Goal: Task Accomplishment & Management: Manage account settings

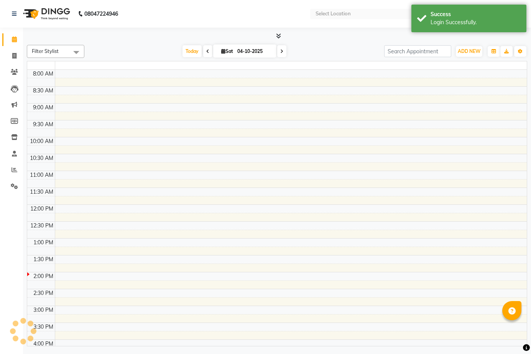
select select "en"
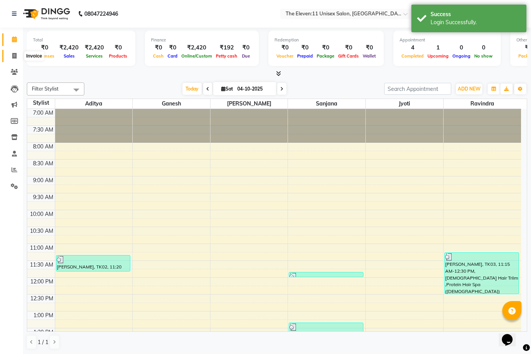
click at [12, 52] on span at bounding box center [14, 56] width 13 height 9
select select "service"
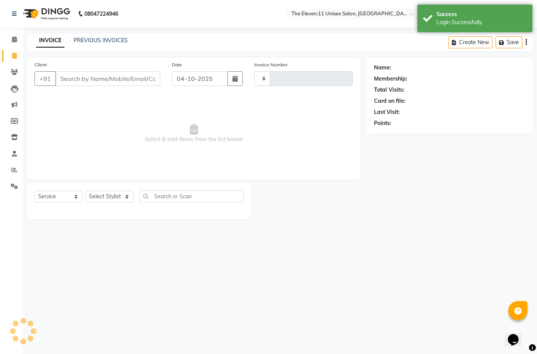
type input "2054"
select select "7836"
click at [91, 40] on link "PREVIOUS INVOICES" at bounding box center [101, 40] width 54 height 7
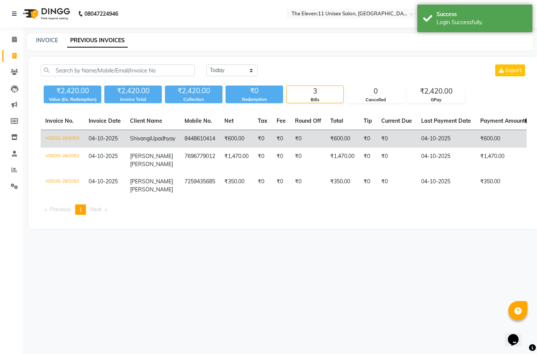
click at [220, 141] on td "₹600.00" at bounding box center [236, 139] width 33 height 18
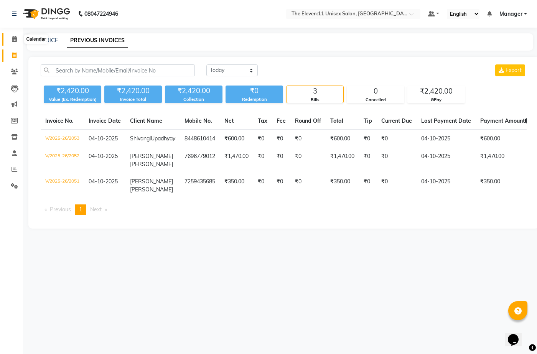
click at [12, 40] on icon at bounding box center [14, 39] width 5 height 6
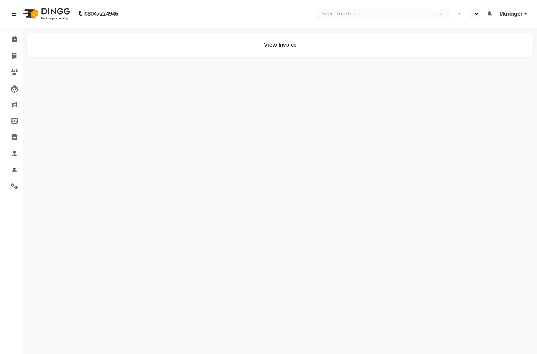
select select "en"
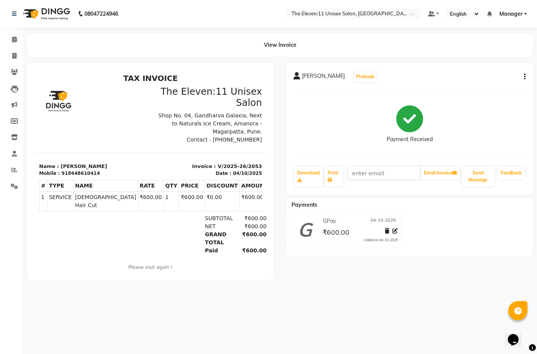
click at [524, 77] on icon "button" at bounding box center [525, 77] width 2 height 0
click at [453, 78] on div "Edit Item Staff" at bounding box center [473, 77] width 79 height 10
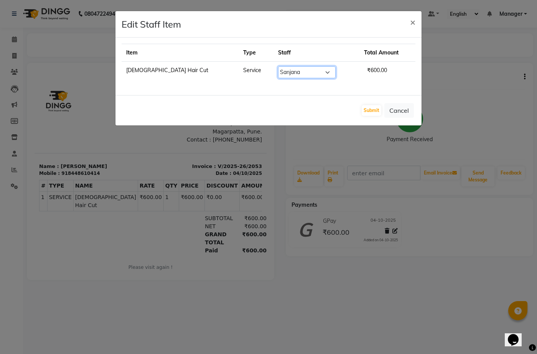
drag, startPoint x: 274, startPoint y: 70, endPoint x: 272, endPoint y: 77, distance: 7.1
click at [278, 70] on select "Select [PERSON_NAME] Manager Ravindra Reception [PERSON_NAME]" at bounding box center [307, 72] width 58 height 12
select select "70301"
click at [278, 66] on select "Select [PERSON_NAME] Manager Ravindra Reception [PERSON_NAME]" at bounding box center [307, 72] width 58 height 12
click at [368, 110] on button "Submit" at bounding box center [372, 110] width 20 height 11
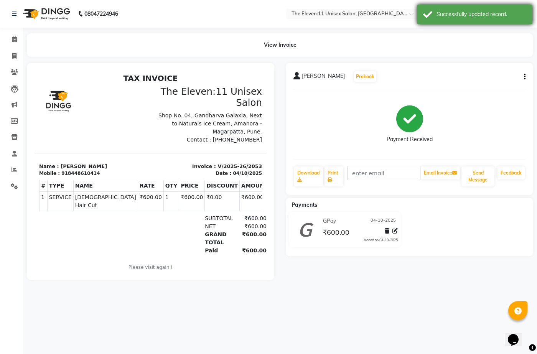
click at [510, 16] on div "Successfully updated record." at bounding box center [481, 14] width 90 height 8
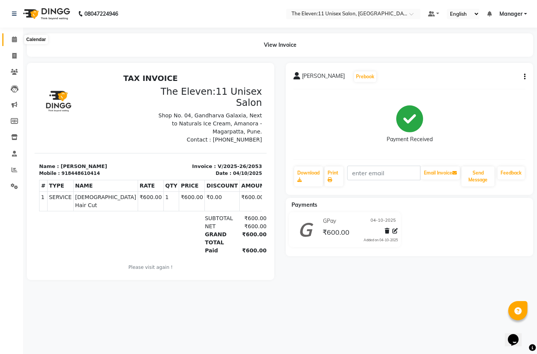
click at [12, 40] on icon at bounding box center [14, 39] width 5 height 6
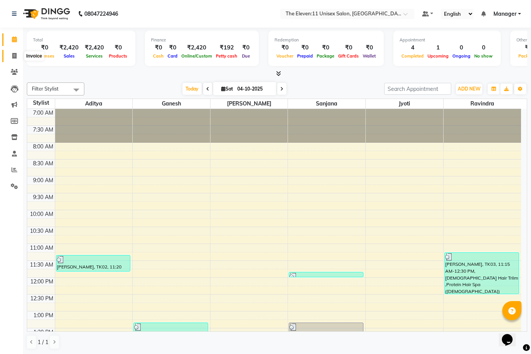
click at [13, 57] on icon at bounding box center [14, 56] width 4 height 6
select select "service"
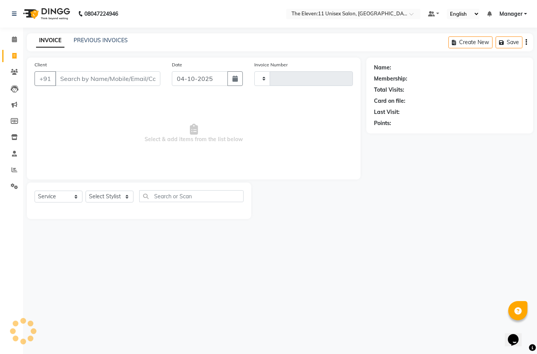
type input "2054"
select select "7836"
click at [95, 37] on link "PREVIOUS INVOICES" at bounding box center [101, 40] width 54 height 7
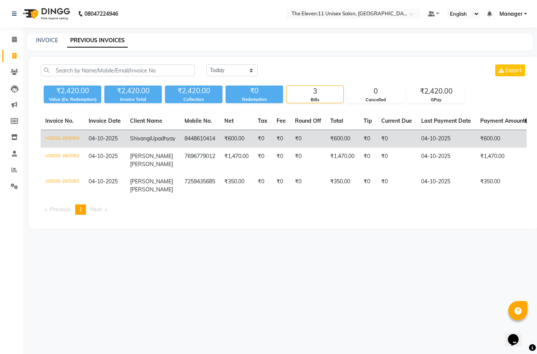
click at [327, 141] on td "₹600.00" at bounding box center [341, 139] width 33 height 18
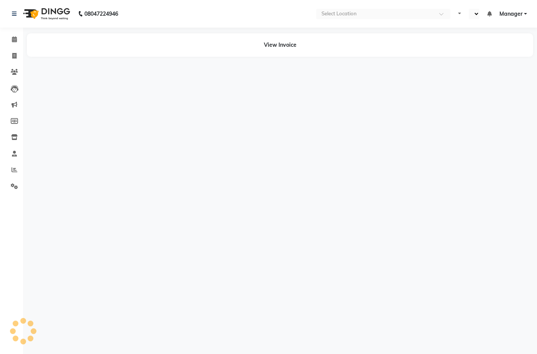
select select "en"
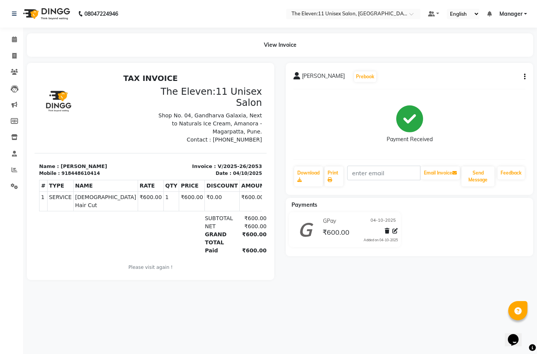
click at [524, 77] on icon "button" at bounding box center [525, 77] width 2 height 0
click at [454, 79] on div "Edit Item Staff" at bounding box center [473, 77] width 79 height 10
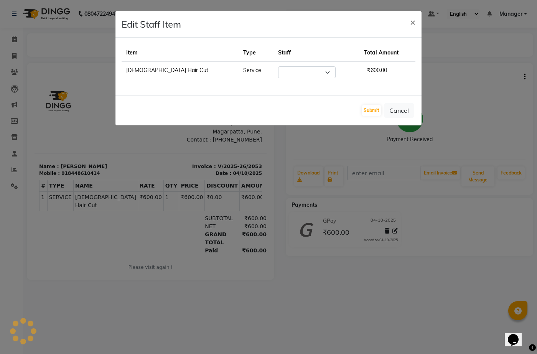
select select "70301"
click at [327, 131] on ngb-modal-window "Edit Staff Item × Item Type Staff Total Amount Female Hair Cut Service Select A…" at bounding box center [268, 177] width 537 height 354
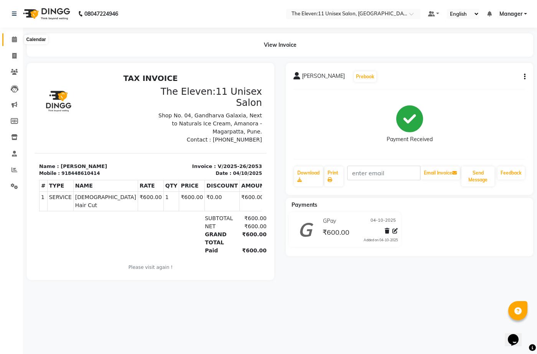
click at [11, 39] on span at bounding box center [14, 39] width 13 height 9
click at [11, 38] on span at bounding box center [14, 39] width 13 height 9
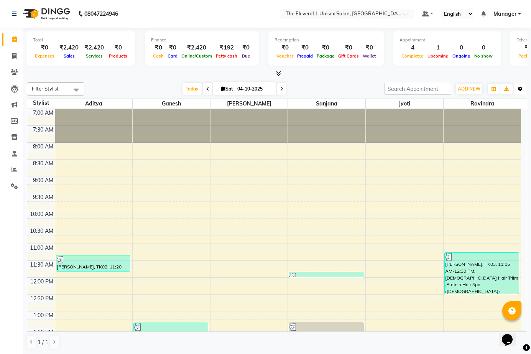
click at [519, 87] on icon "button" at bounding box center [520, 89] width 5 height 5
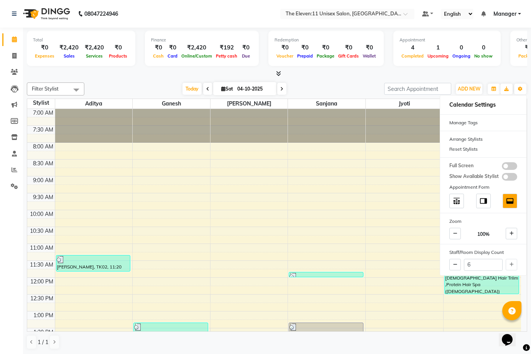
click at [505, 13] on span "Manager" at bounding box center [504, 14] width 23 height 8
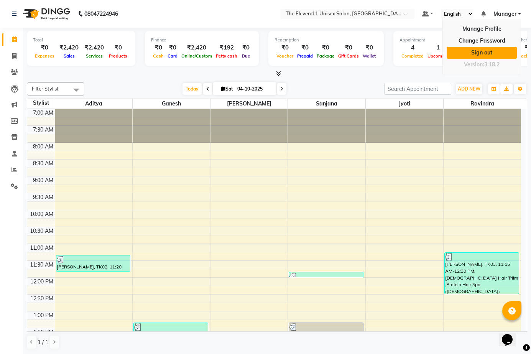
click at [483, 52] on link "Sign out" at bounding box center [482, 53] width 70 height 12
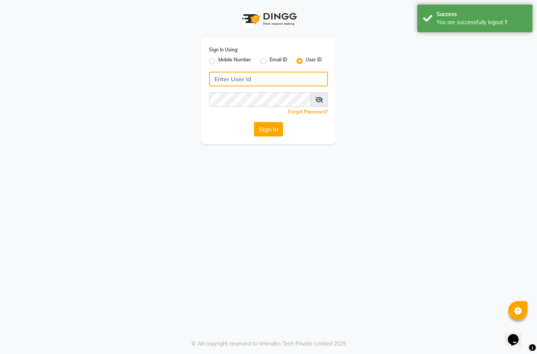
type input "7276004957"
click at [218, 60] on label "Mobile Number" at bounding box center [234, 60] width 33 height 9
click at [218, 60] on input "Mobile Number" at bounding box center [220, 58] width 5 height 5
radio input "true"
radio input "false"
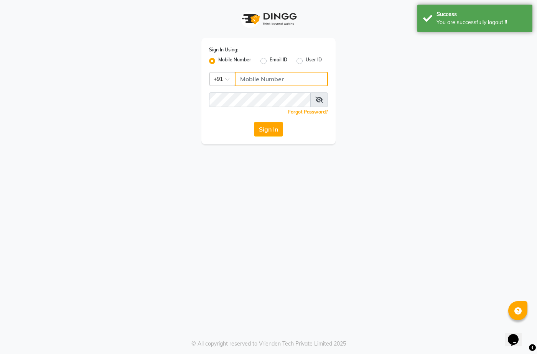
click at [254, 73] on input "Username" at bounding box center [281, 79] width 93 height 15
type input "7276004957"
click at [271, 128] on button "Sign In" at bounding box center [268, 129] width 29 height 15
